Goal: Feedback & Contribution: Submit feedback/report problem

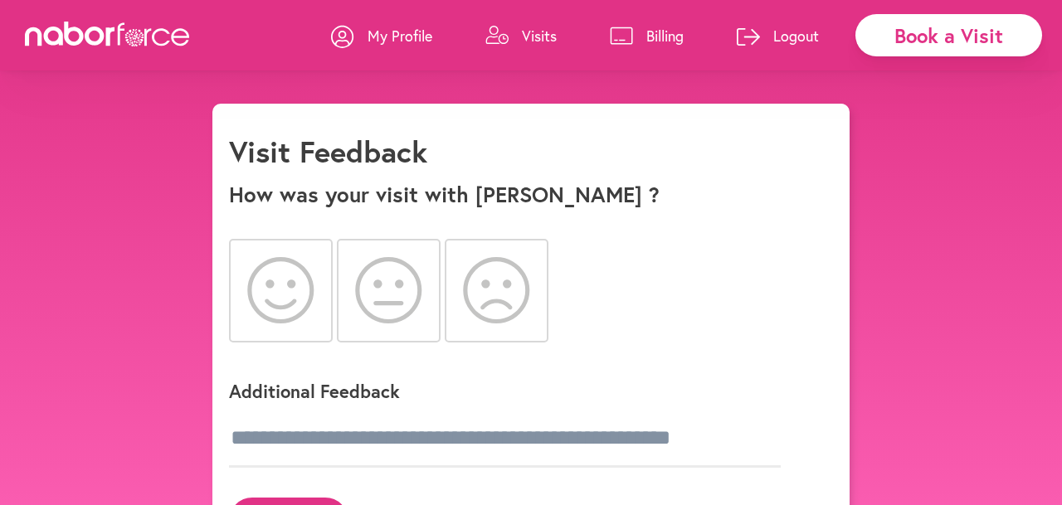
click at [278, 266] on icon at bounding box center [280, 290] width 67 height 66
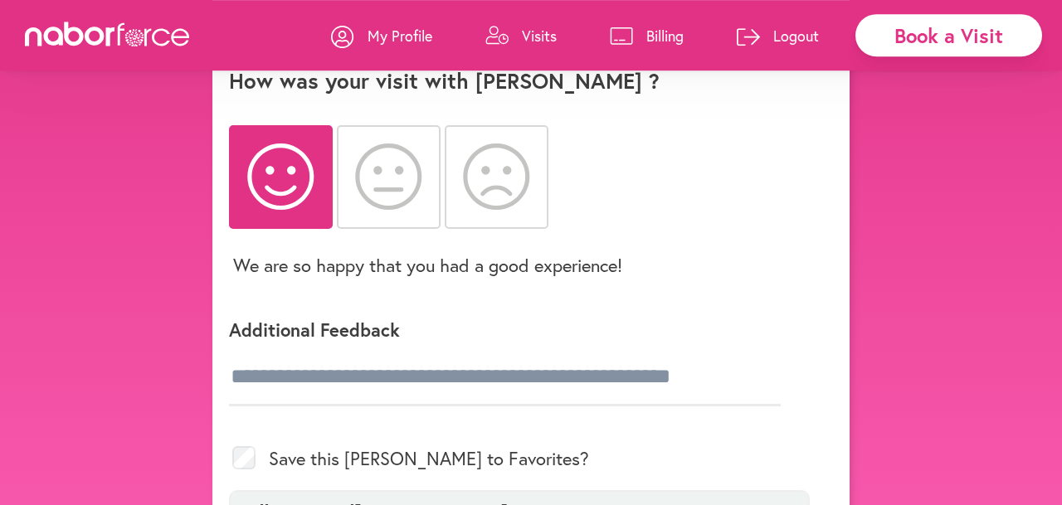
scroll to position [112, 0]
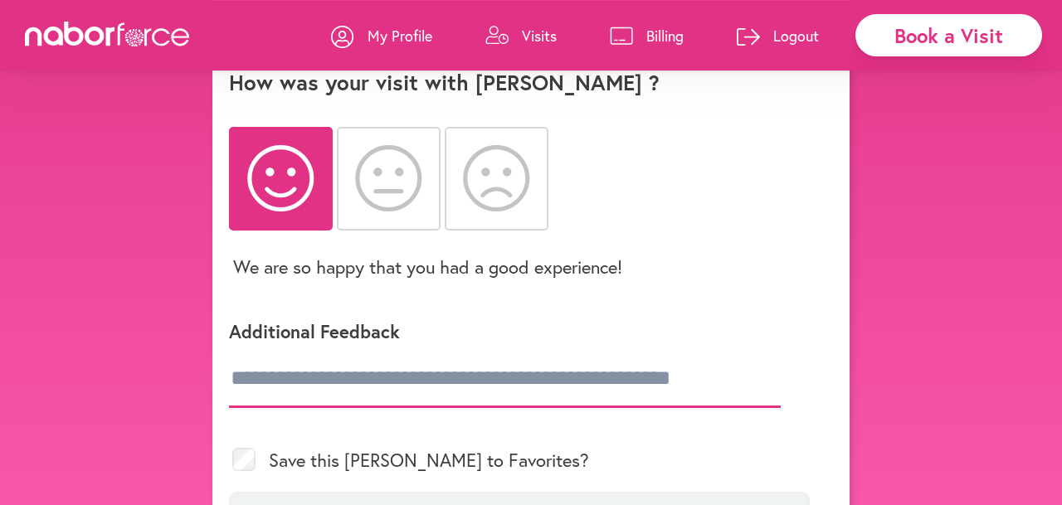
drag, startPoint x: 246, startPoint y: 333, endPoint x: 257, endPoint y: 330, distance: 11.1
click at [249, 350] on input "text" at bounding box center [505, 379] width 552 height 58
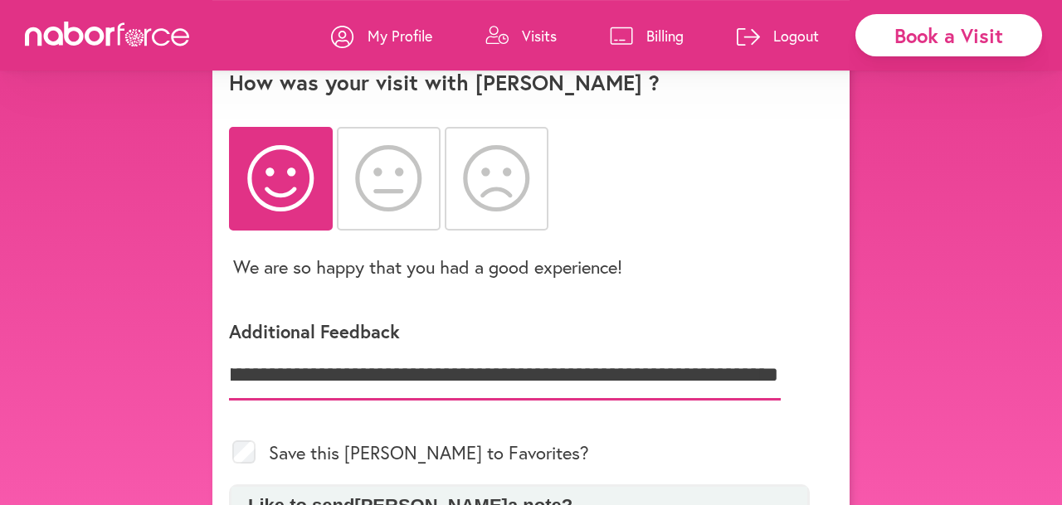
scroll to position [0, 217]
click at [359, 421] on div "Save this [PERSON_NAME] to Favorites?" at bounding box center [519, 453] width 581 height 64
click at [489, 421] on div "Save this [PERSON_NAME] to Favorites?" at bounding box center [519, 453] width 581 height 64
click at [519, 421] on div "Save this [PERSON_NAME] to Favorites?" at bounding box center [519, 453] width 581 height 64
click at [300, 421] on div "Save this [PERSON_NAME] to Favorites?" at bounding box center [519, 453] width 581 height 64
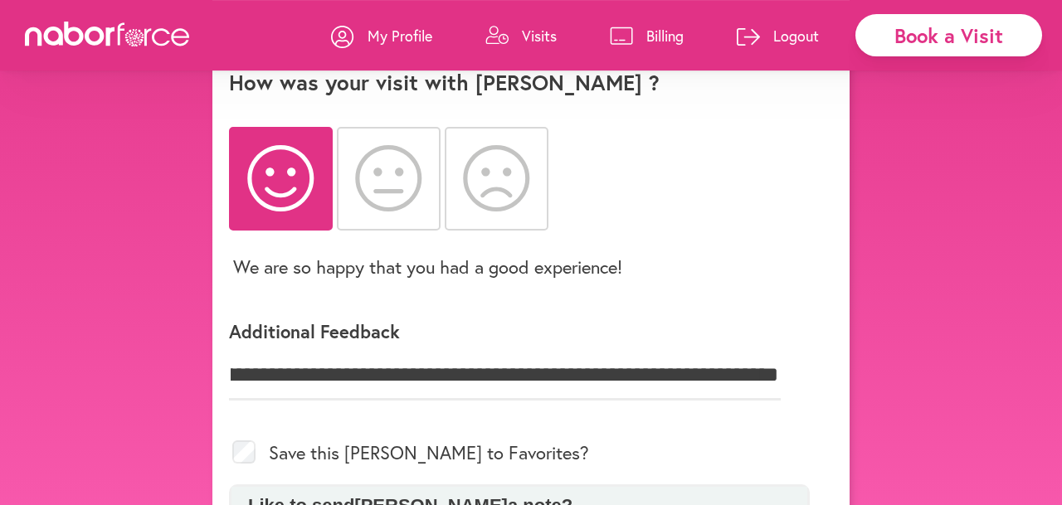
click at [271, 421] on div "Save this [PERSON_NAME] to Favorites?" at bounding box center [519, 453] width 581 height 64
click at [776, 350] on input "**********" at bounding box center [505, 375] width 552 height 51
click at [399, 421] on div "Save this [PERSON_NAME] to Favorites?" at bounding box center [519, 453] width 581 height 64
click at [788, 333] on div "**********" at bounding box center [519, 357] width 581 height 128
click at [772, 350] on input "**********" at bounding box center [505, 375] width 552 height 51
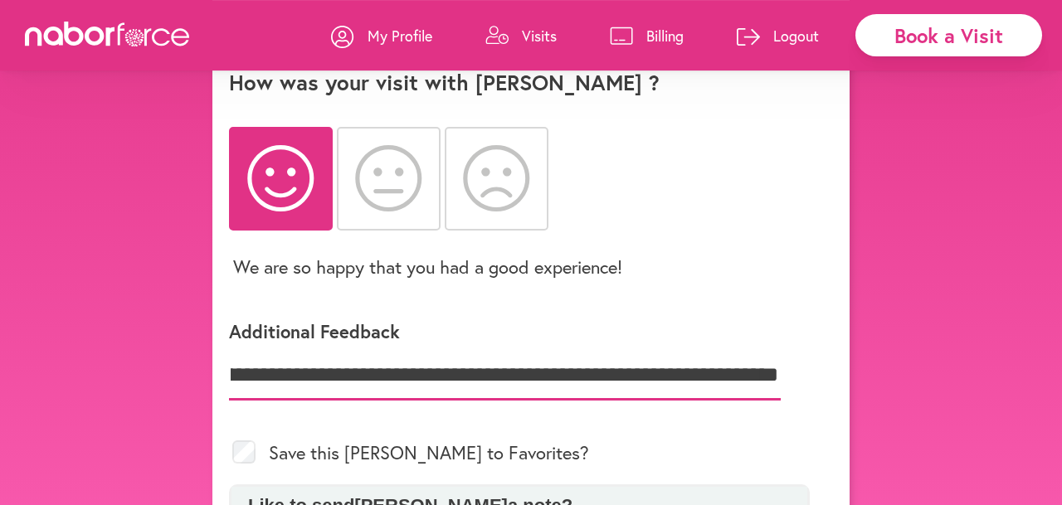
scroll to position [0, 489]
type input "**********"
click at [298, 421] on div "Save this [PERSON_NAME] to Favorites?" at bounding box center [519, 453] width 581 height 64
click at [258, 421] on div "Save this [PERSON_NAME] to Favorites?" at bounding box center [519, 453] width 581 height 64
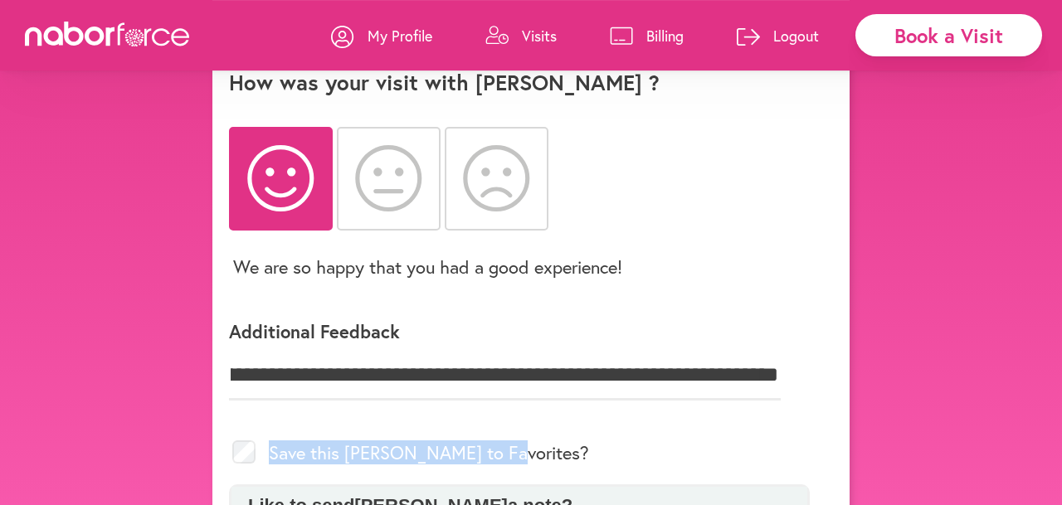
drag, startPoint x: 263, startPoint y: 391, endPoint x: 514, endPoint y: 405, distance: 251.0
click at [514, 421] on div "Save this [PERSON_NAME] to Favorites?" at bounding box center [519, 453] width 581 height 64
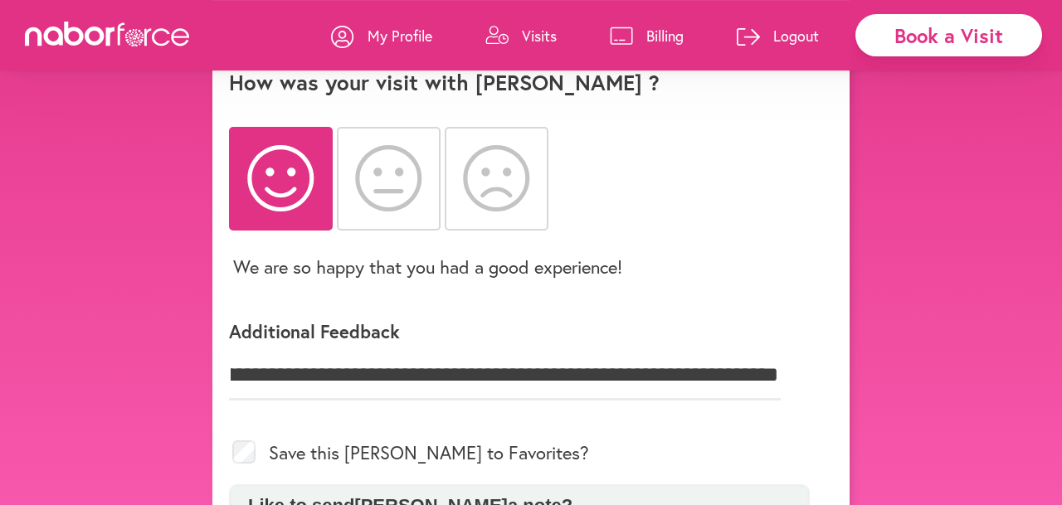
click at [506, 421] on div "Save this [PERSON_NAME] to Favorites?" at bounding box center [519, 453] width 581 height 64
click at [499, 421] on div "Save this [PERSON_NAME] to Favorites?" at bounding box center [519, 453] width 581 height 64
drag, startPoint x: 510, startPoint y: 399, endPoint x: 521, endPoint y: 399, distance: 10.8
click at [512, 421] on div "Save this [PERSON_NAME] to Favorites?" at bounding box center [519, 453] width 581 height 64
drag, startPoint x: 529, startPoint y: 400, endPoint x: 545, endPoint y: 398, distance: 16.7
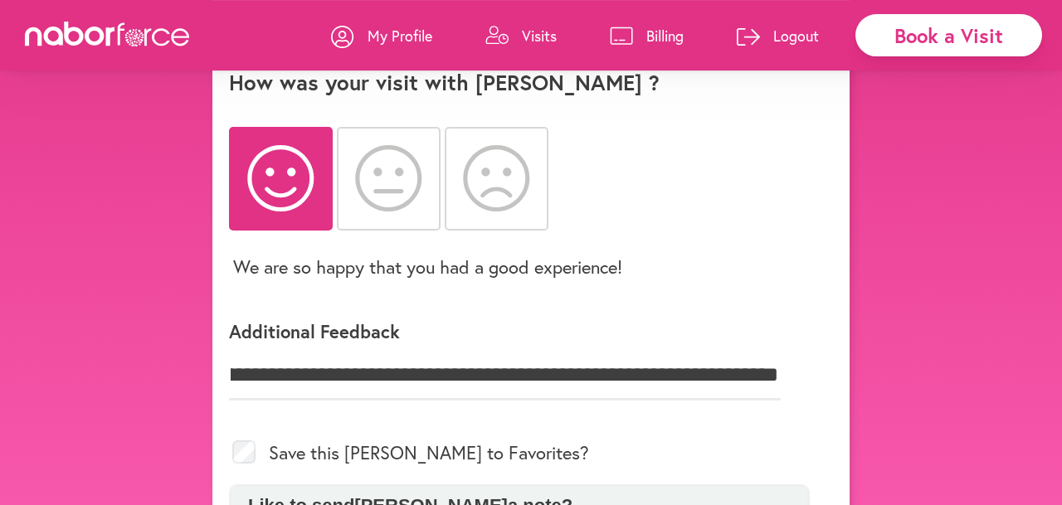
click at [535, 421] on div "Save this [PERSON_NAME] to Favorites?" at bounding box center [519, 453] width 581 height 64
drag, startPoint x: 562, startPoint y: 396, endPoint x: 583, endPoint y: 394, distance: 20.8
click at [566, 421] on div "Save this [PERSON_NAME] to Favorites?" at bounding box center [519, 453] width 581 height 64
drag, startPoint x: 593, startPoint y: 394, endPoint x: 618, endPoint y: 393, distance: 25.8
click at [610, 421] on div "Save this [PERSON_NAME] to Favorites?" at bounding box center [519, 453] width 581 height 64
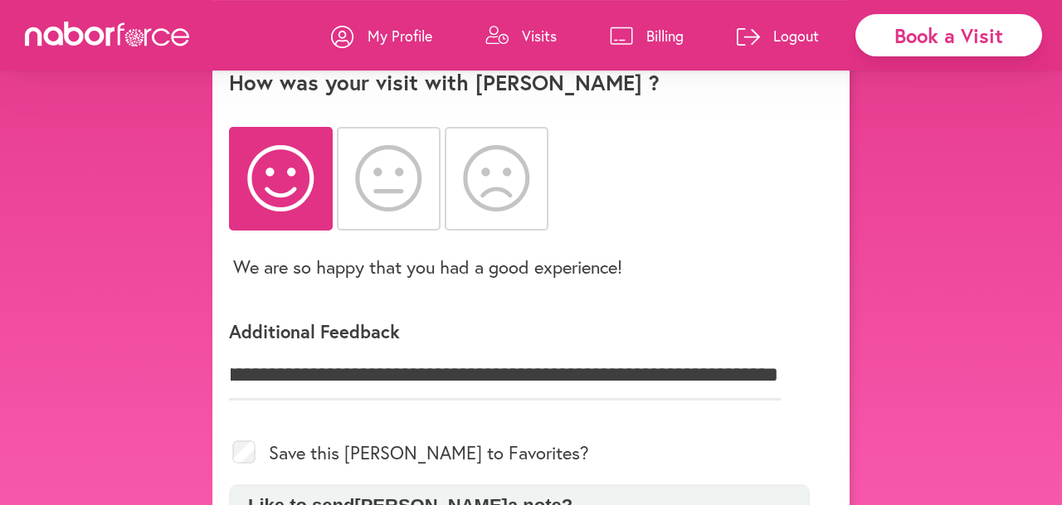
click at [495, 421] on div "Save this [PERSON_NAME] to Favorites?" at bounding box center [519, 453] width 581 height 64
click at [507, 495] on p "Like to send [PERSON_NAME] a note?" at bounding box center [519, 506] width 559 height 22
click at [494, 495] on p "Like to send [PERSON_NAME] a note?" at bounding box center [519, 506] width 559 height 22
click at [496, 487] on div "Like to send [PERSON_NAME] a note?" at bounding box center [520, 506] width 576 height 38
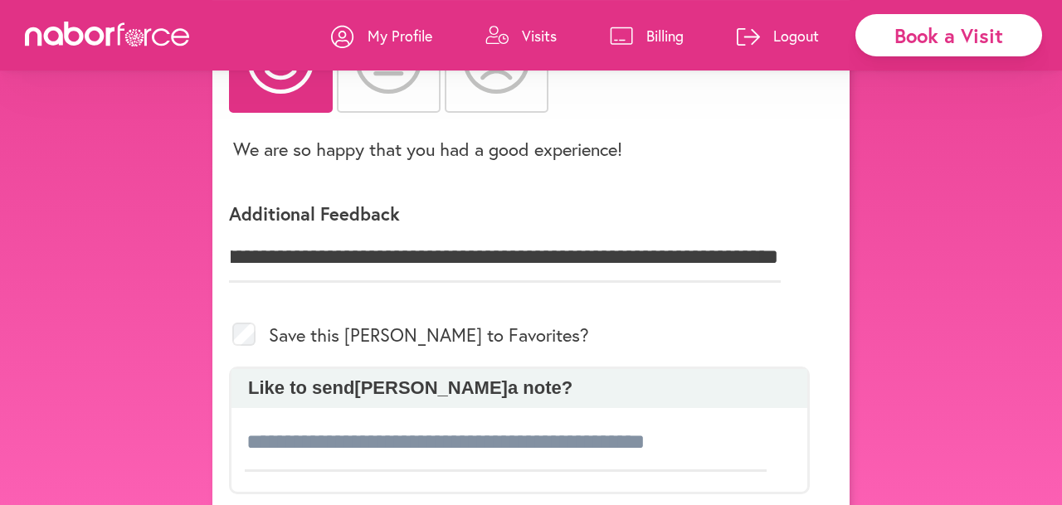
scroll to position [239, 0]
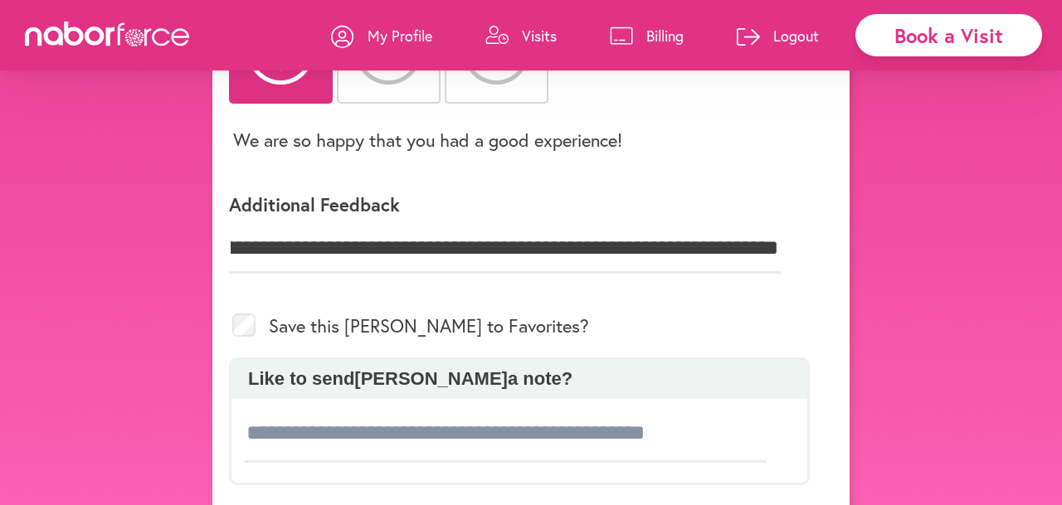
click at [243, 379] on div "Like to send [PERSON_NAME] a note?" at bounding box center [519, 422] width 581 height 128
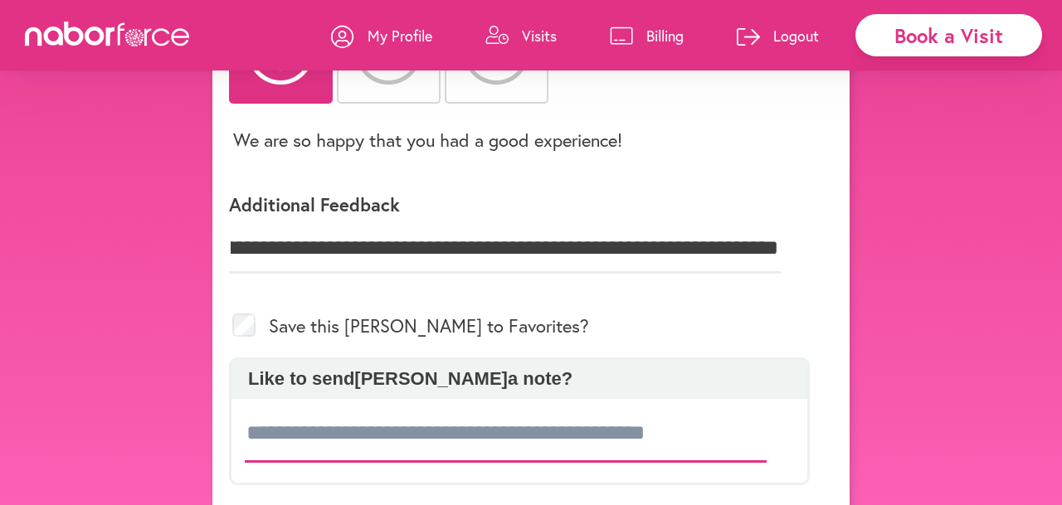
click at [291, 405] on input at bounding box center [506, 434] width 522 height 58
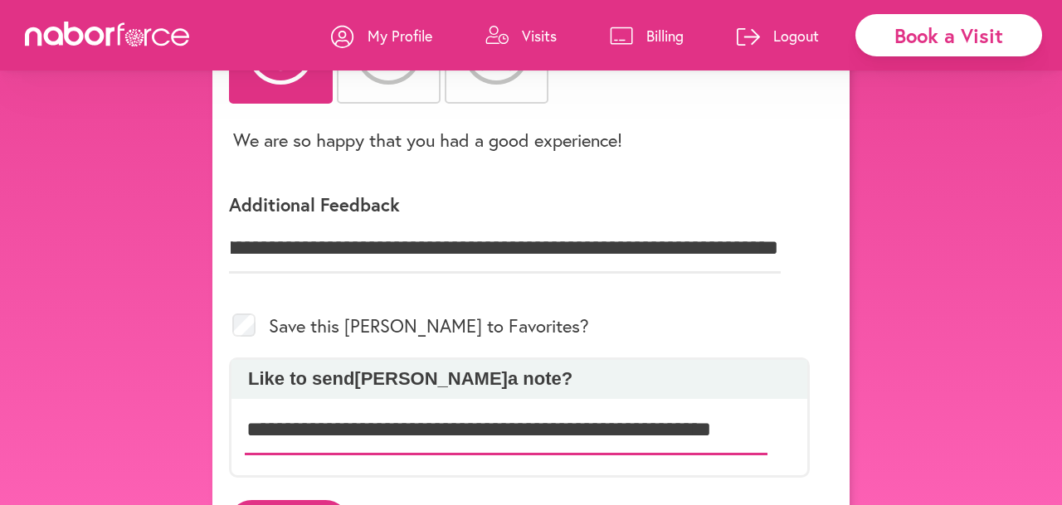
scroll to position [0, 28]
type input "**********"
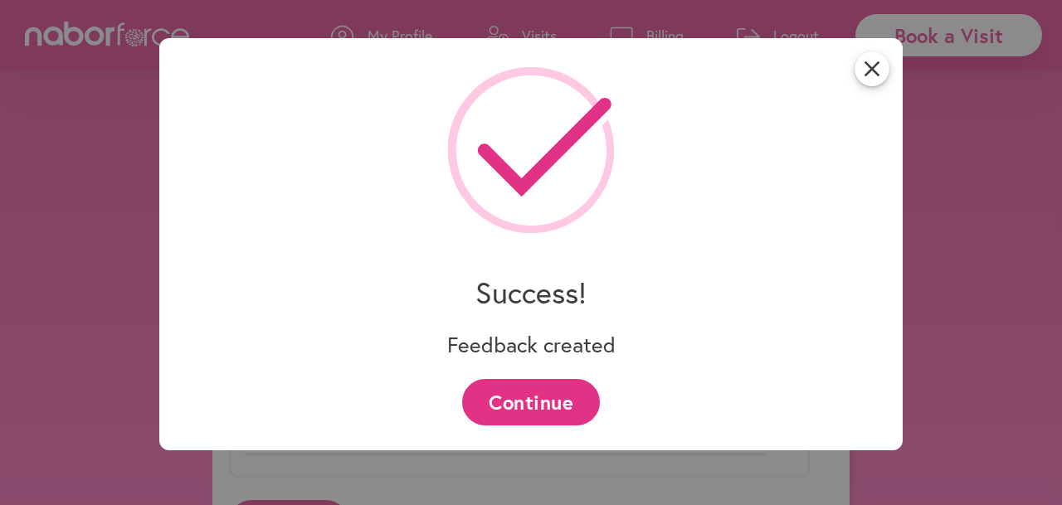
click at [523, 388] on button "Continue" at bounding box center [530, 402] width 137 height 46
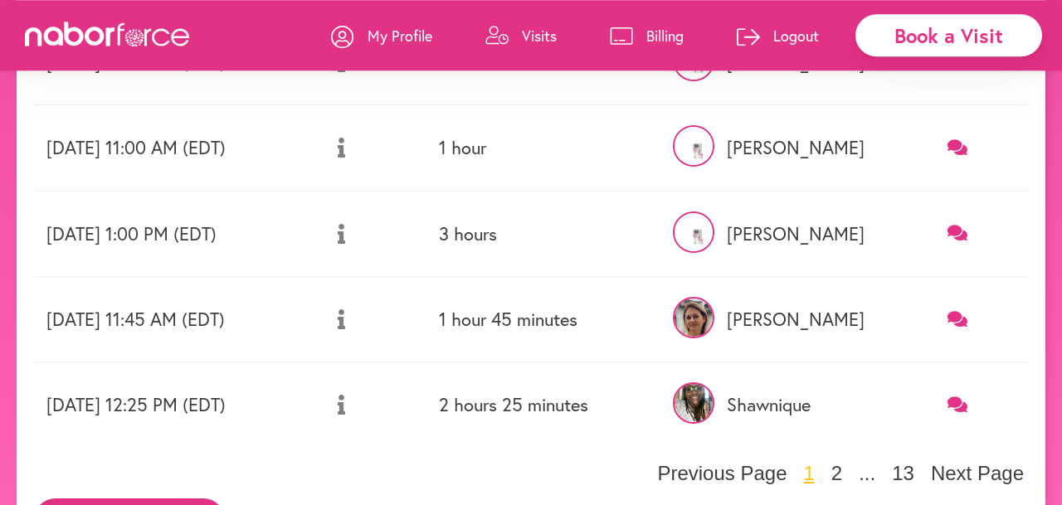
scroll to position [710, 0]
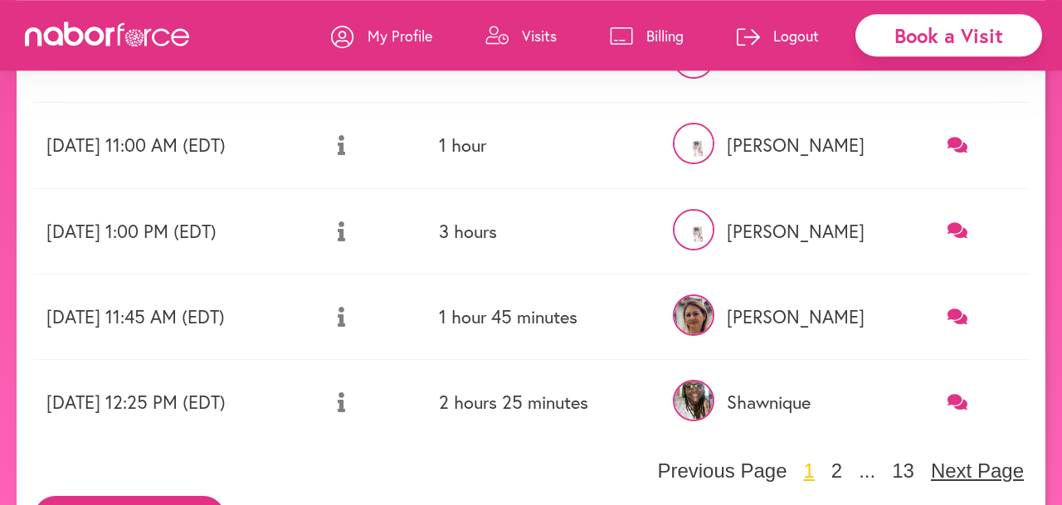
click at [997, 459] on button "Next Page" at bounding box center [977, 471] width 103 height 25
